Goal: Consume media (video, audio): Consume media (video, audio)

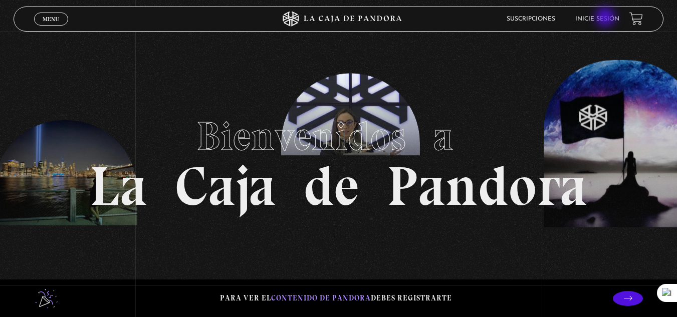
click at [606, 18] on link "Inicie sesión" at bounding box center [597, 19] width 44 height 6
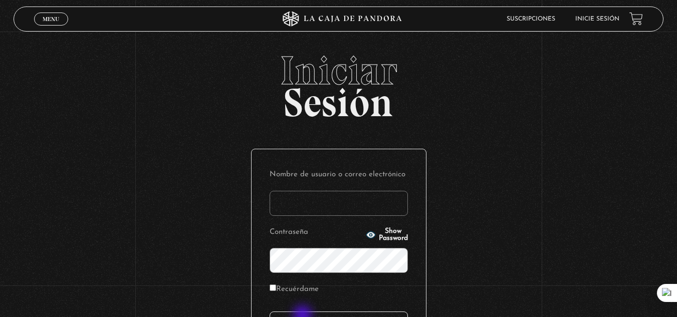
type input "[EMAIL_ADDRESS][DOMAIN_NAME]"
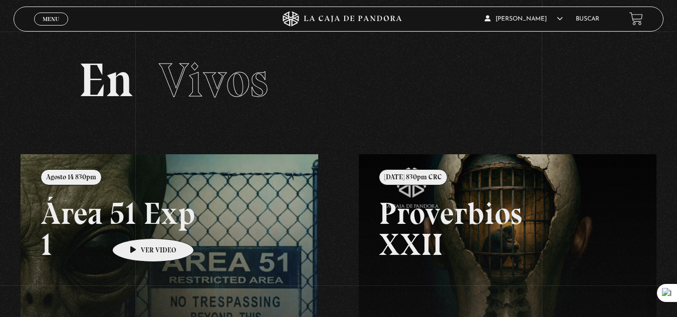
click at [137, 223] on link at bounding box center [359, 312] width 677 height 317
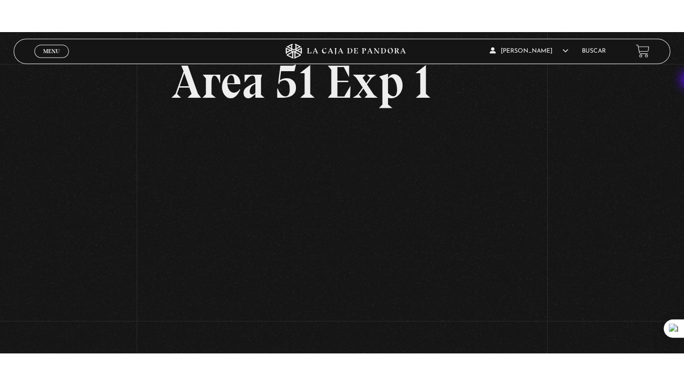
scroll to position [59, 0]
